Goal: Task Accomplishment & Management: Complete application form

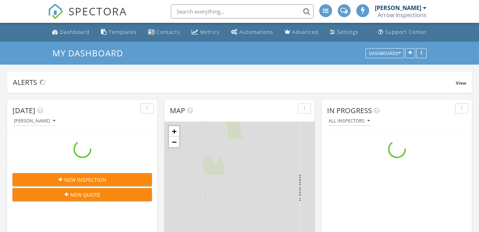
scroll to position [661, 491]
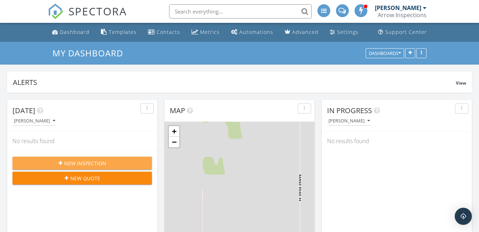
click at [92, 161] on span "New Inspection" at bounding box center [85, 163] width 42 height 7
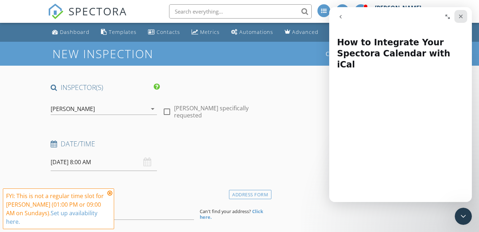
click at [463, 19] on icon "Close" at bounding box center [461, 17] width 6 height 6
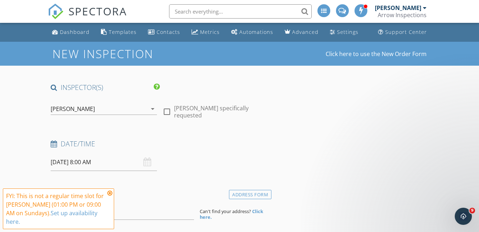
click at [111, 162] on input "[DATE] 8:00 AM" at bounding box center [104, 162] width 106 height 17
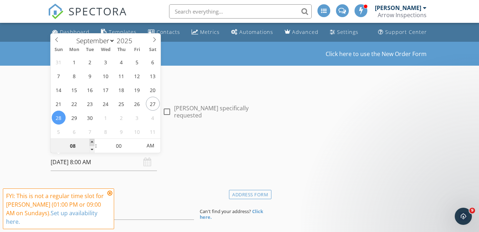
type input "09"
type input "[DATE] 9:00 AM"
click at [94, 144] on span at bounding box center [92, 142] width 5 height 7
type input "10"
type input "[DATE] 10:00 AM"
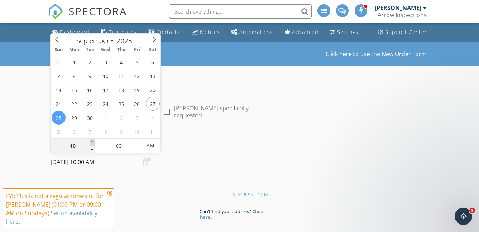
click at [94, 144] on span at bounding box center [92, 142] width 5 height 7
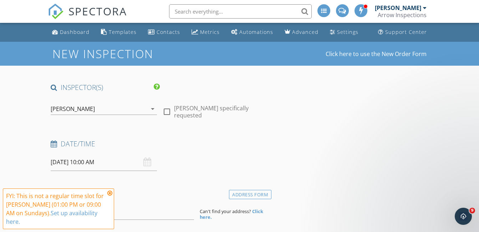
click at [152, 188] on h4 "Location" at bounding box center [160, 192] width 218 height 9
click at [149, 215] on input at bounding box center [123, 210] width 144 height 17
click at [109, 196] on icon at bounding box center [109, 193] width 5 height 6
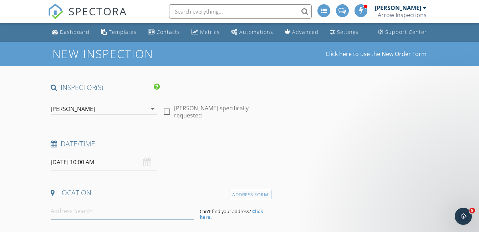
click at [107, 217] on input at bounding box center [123, 210] width 144 height 17
type input "5 Ebony S"
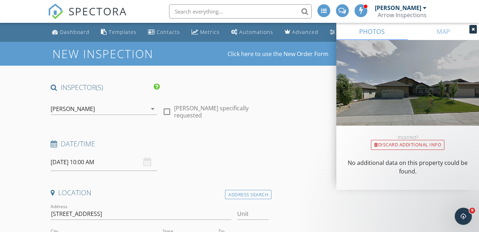
scroll to position [83, 0]
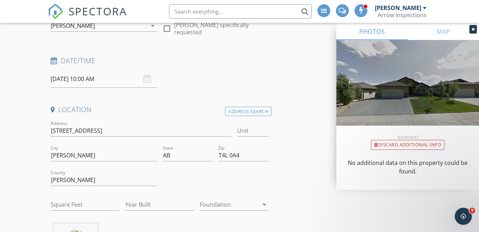
click at [152, 198] on div "Year Built" at bounding box center [159, 206] width 69 height 23
click at [151, 209] on input "Year Built" at bounding box center [159, 205] width 69 height 12
type input "2009"
click at [172, 219] on div "Location Address Search Address [STREET_ADDRESS][GEOGRAPHIC_DATA] Lacombe Squar…" at bounding box center [160, 194] width 224 height 178
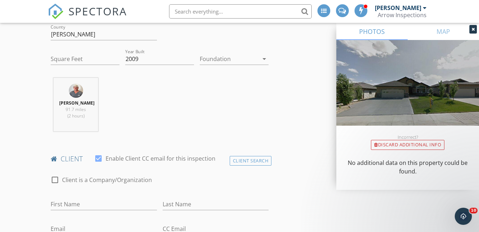
scroll to position [229, 0]
click at [138, 207] on input "First Name" at bounding box center [104, 204] width 106 height 12
type input "Marg & Pierre"
click at [189, 205] on input "Last Name" at bounding box center [216, 204] width 106 height 12
type input "Lacerte"
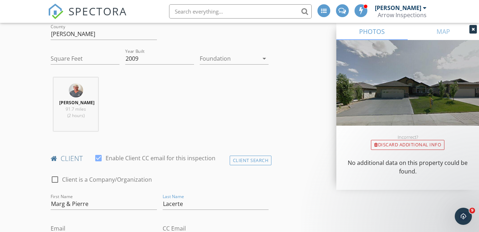
click at [206, 215] on div at bounding box center [216, 215] width 106 height 4
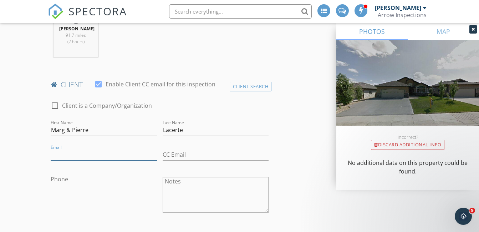
click at [127, 152] on input "Email" at bounding box center [104, 155] width 106 height 12
type input "[EMAIL_ADDRESS][DOMAIN_NAME]"
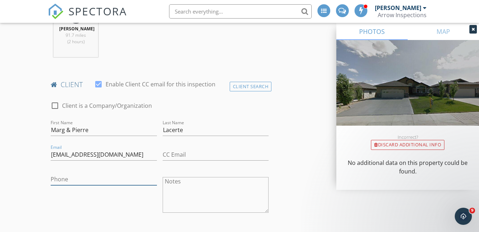
click at [120, 181] on input "Phone" at bounding box center [104, 180] width 106 height 12
type input "1"
type input "[PHONE_NUMBER]"
click at [115, 201] on div "Phone [PHONE_NUMBER]" at bounding box center [104, 196] width 112 height 56
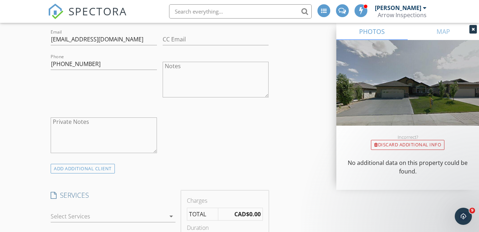
scroll to position [476, 0]
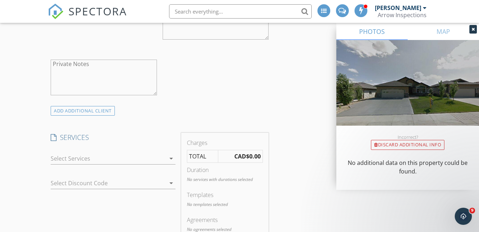
click at [165, 156] on div at bounding box center [108, 158] width 115 height 11
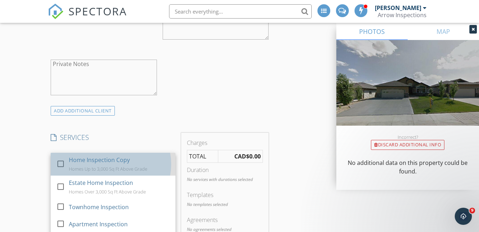
click at [149, 159] on div "Home Inspection Copy Homes Up to 3,000 Sq Ft Above Grade" at bounding box center [119, 164] width 101 height 23
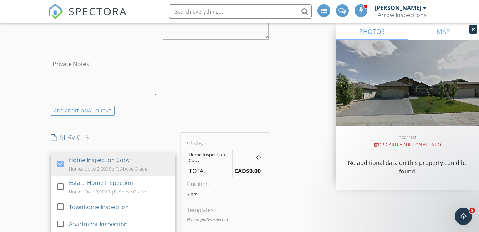
click at [144, 134] on h4 "SERVICES" at bounding box center [113, 137] width 125 height 9
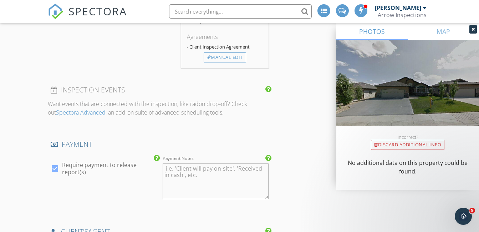
scroll to position [715, 0]
click at [233, 60] on div "Manual Edit" at bounding box center [225, 57] width 42 height 10
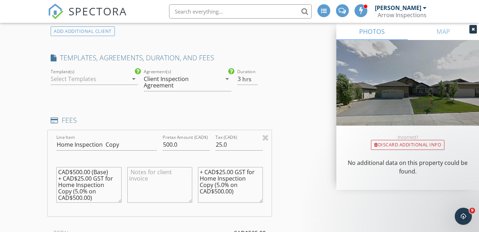
scroll to position [557, 0]
click at [120, 78] on div at bounding box center [89, 77] width 77 height 11
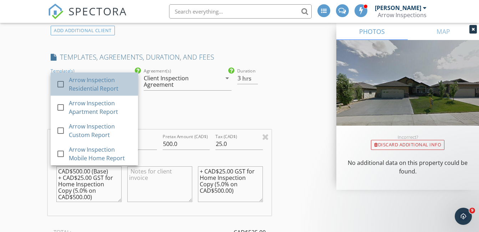
click at [115, 82] on div "Arrow Inspection Residential Report" at bounding box center [101, 84] width 64 height 17
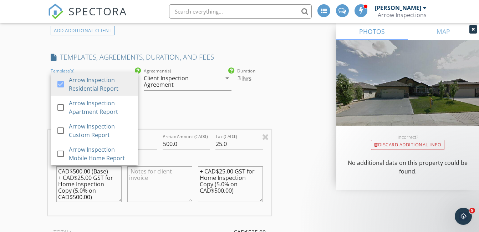
click at [169, 105] on div "INSPECTOR(S) check_box [PERSON_NAME] PRIMARY [PERSON_NAME] arrow_drop_down chec…" at bounding box center [160, 166] width 224 height 1281
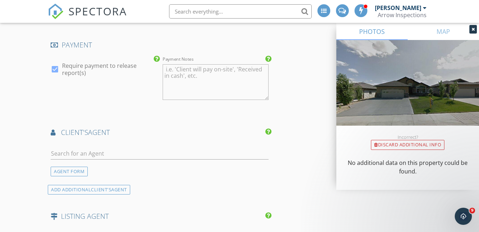
scroll to position [849, 0]
click at [138, 150] on input "text" at bounding box center [160, 153] width 218 height 12
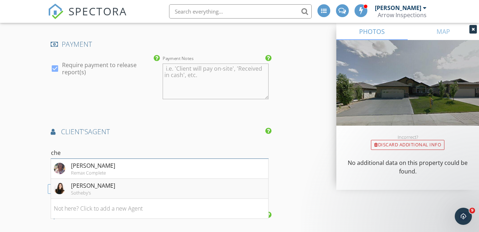
type input "che"
click at [133, 185] on li "[PERSON_NAME] Sotheby's" at bounding box center [159, 189] width 217 height 20
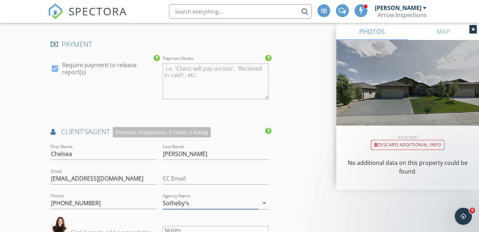
click at [193, 205] on input "Sotheby's" at bounding box center [211, 203] width 96 height 12
type input "[PERSON_NAME] Group"
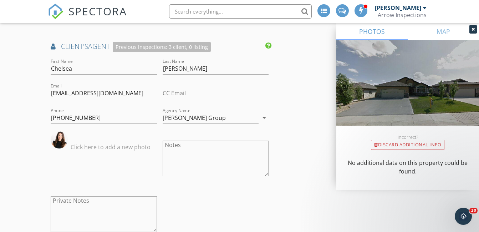
scroll to position [934, 0]
click at [144, 97] on input "[EMAIL_ADDRESS][DOMAIN_NAME]" at bounding box center [104, 94] width 106 height 12
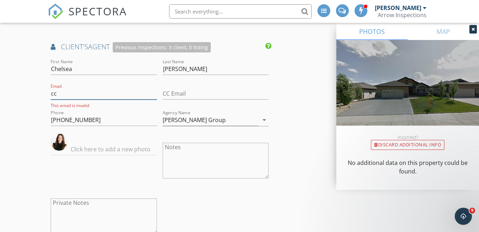
type input "c"
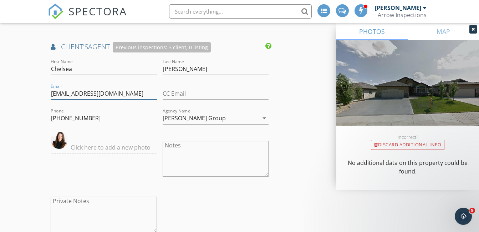
type input "[EMAIL_ADDRESS][DOMAIN_NAME]"
click at [140, 144] on input "text" at bounding box center [104, 148] width 106 height 12
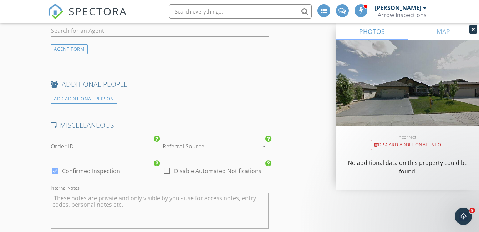
scroll to position [1353, 0]
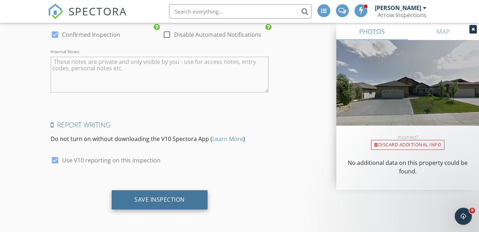
click at [181, 201] on div "Save Inspection" at bounding box center [160, 199] width 50 height 7
